Goal: Task Accomplishment & Management: Manage account settings

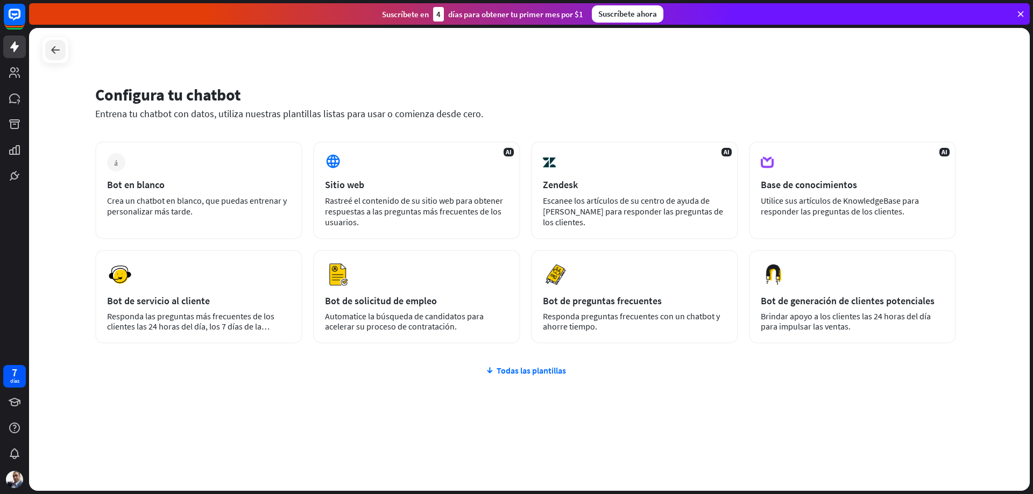
click at [47, 51] on div at bounding box center [55, 50] width 20 height 20
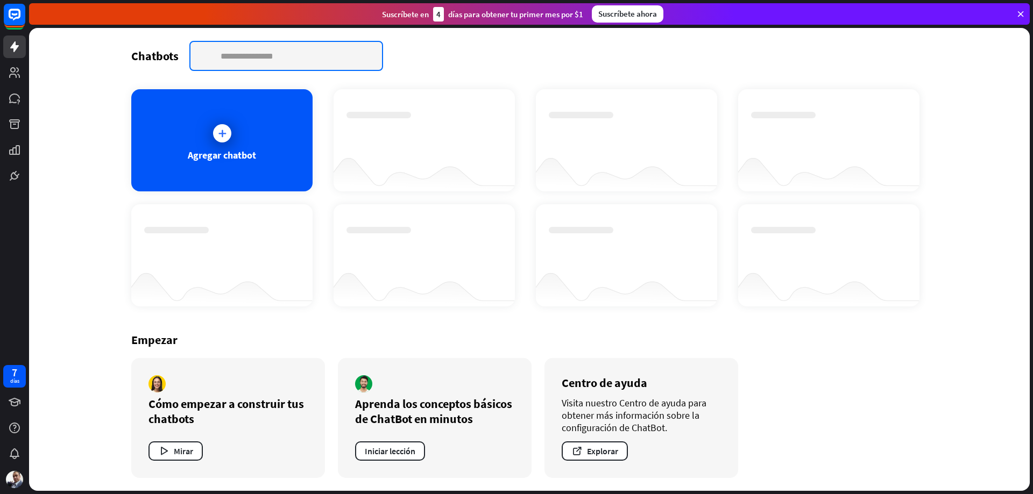
click at [246, 57] on input "text" at bounding box center [286, 56] width 192 height 28
click at [229, 131] on div at bounding box center [222, 133] width 18 height 18
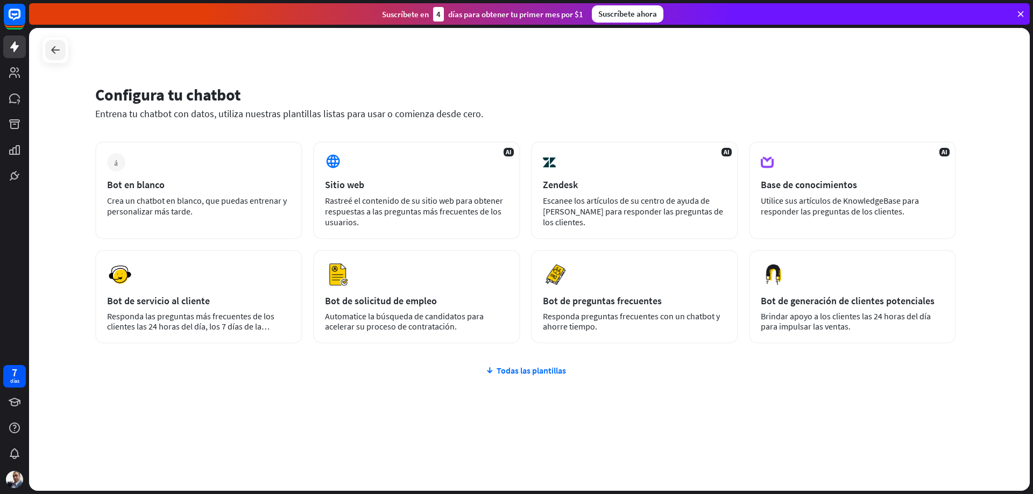
click at [53, 53] on icon at bounding box center [55, 50] width 13 height 13
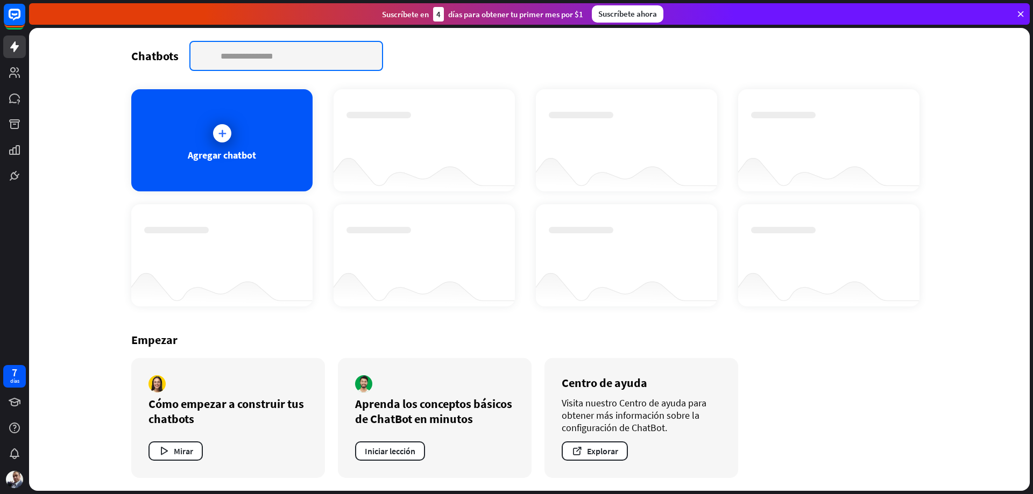
click at [242, 57] on input "text" at bounding box center [286, 56] width 192 height 28
type input "**********"
click at [199, 255] on div at bounding box center [221, 246] width 155 height 38
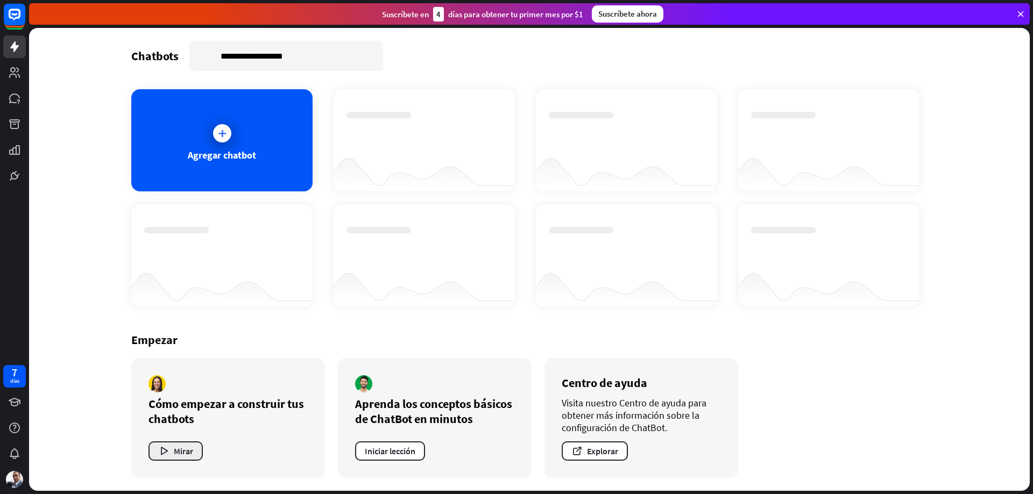
click at [161, 450] on icon "button" at bounding box center [163, 451] width 11 height 11
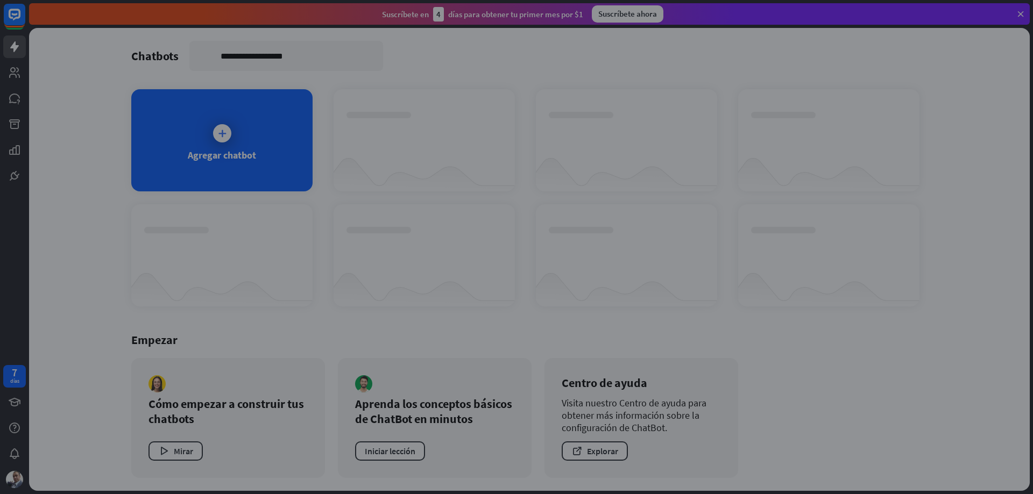
click at [1017, 8] on div "cerca" at bounding box center [516, 247] width 1033 height 494
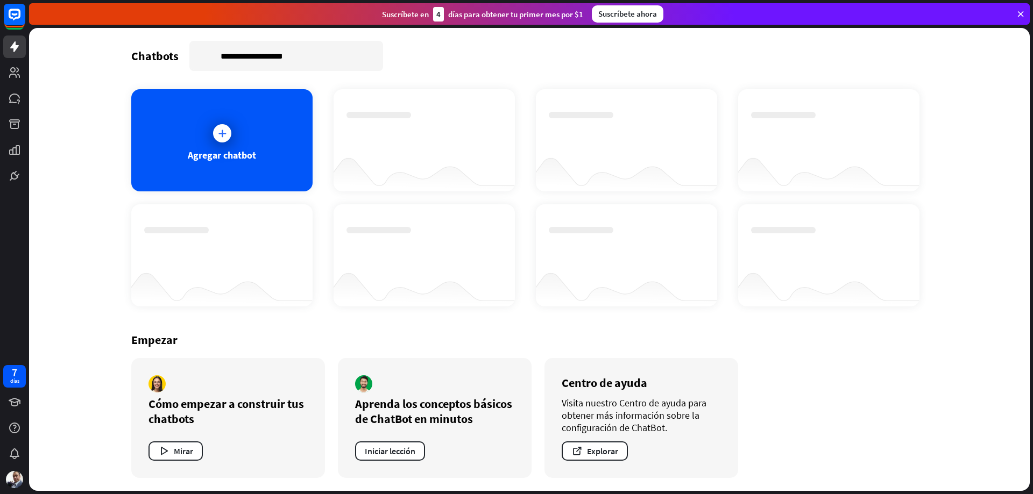
drag, startPoint x: 1024, startPoint y: 14, endPoint x: 1015, endPoint y: 16, distance: 9.3
click at [1023, 13] on icon at bounding box center [1021, 14] width 10 height 10
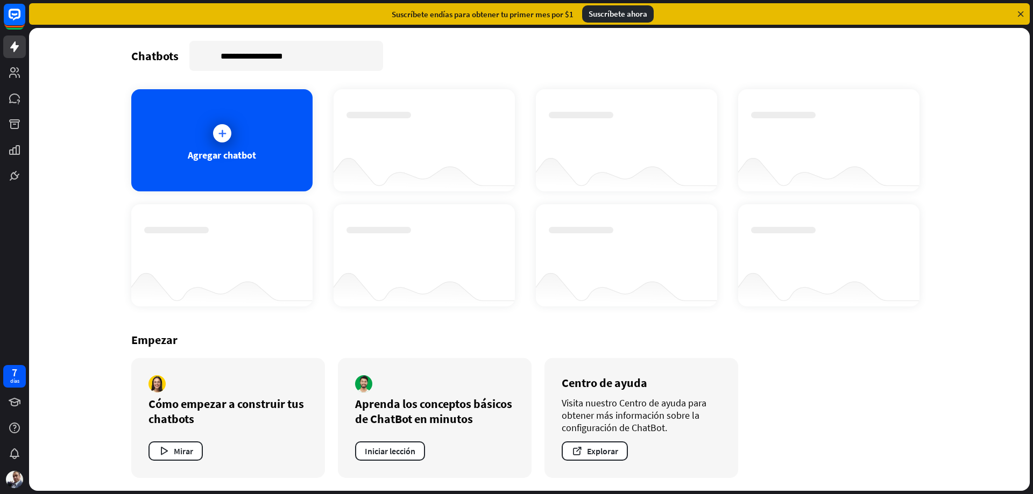
click at [1020, 17] on icon at bounding box center [1021, 14] width 10 height 10
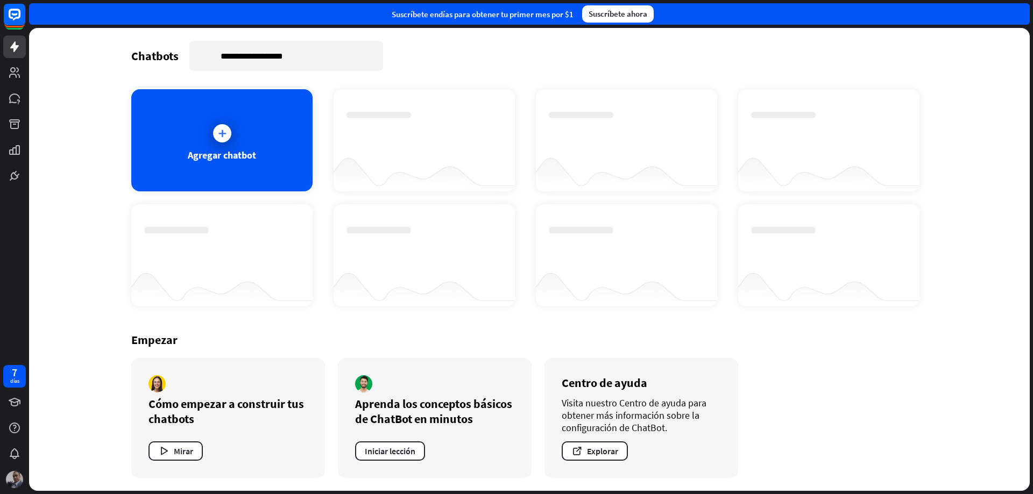
click at [11, 484] on img at bounding box center [14, 479] width 17 height 17
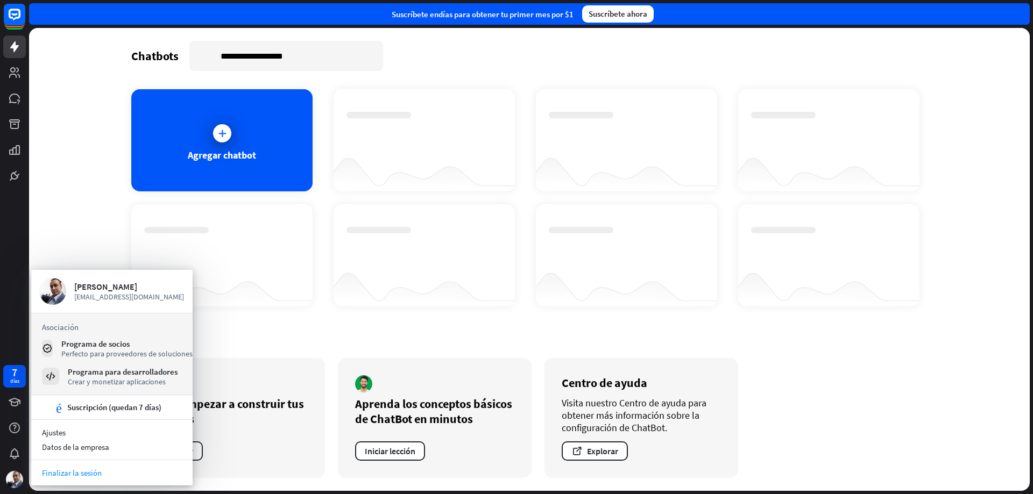
click at [58, 474] on font "Finalizar la sesión" at bounding box center [72, 473] width 60 height 10
